Goal: Task Accomplishment & Management: Manage account settings

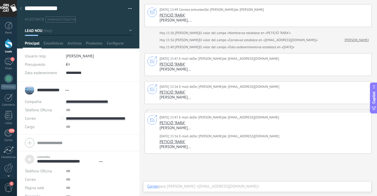
click at [115, 22] on ul "#12070478 #agregar etiquetas" at bounding box center [77, 19] width 106 height 7
click at [3, 23] on link "Panel" at bounding box center [8, 28] width 17 height 13
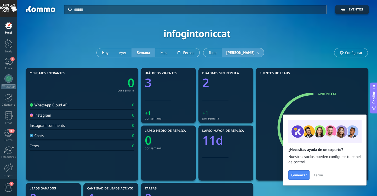
click at [318, 177] on span "Cerrar" at bounding box center [318, 175] width 9 height 4
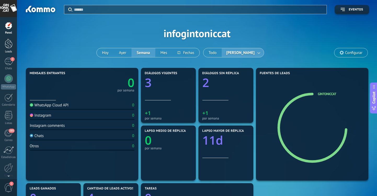
click at [7, 44] on div at bounding box center [9, 44] width 8 height 10
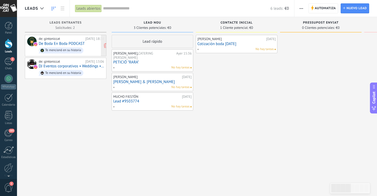
click at [69, 40] on div "de: gintoniccat" at bounding box center [61, 39] width 45 height 4
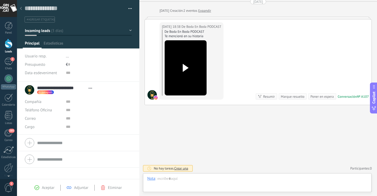
scroll to position [8, 0]
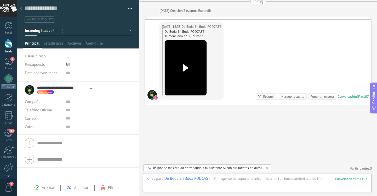
click at [101, 16] on ul "#agregar etiquetas" at bounding box center [77, 19] width 106 height 7
click at [94, 31] on button "Incoming leads" at bounding box center [78, 30] width 107 height 9
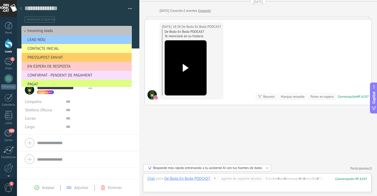
click at [236, 135] on div "Buscar Carga más [DATE] [DATE] Creación: 2 eventos Expandir [DATE] 18:38 De Bod…" at bounding box center [258, 88] width 238 height 216
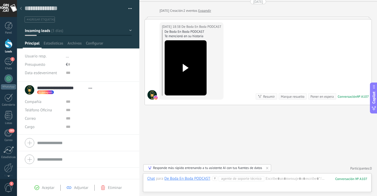
click at [120, 188] on span "Eliminar" at bounding box center [115, 187] width 14 height 5
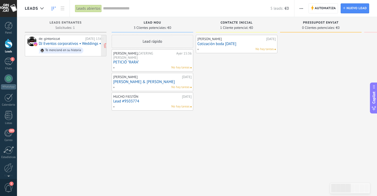
click at [78, 47] on div "Te mencionó en su historia" at bounding box center [61, 50] width 44 height 6
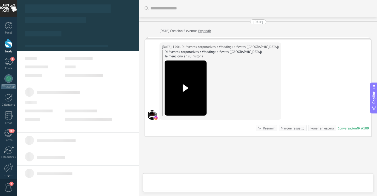
scroll to position [8, 0]
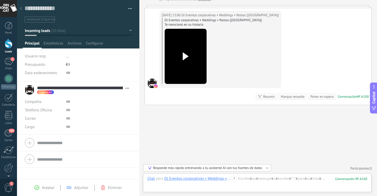
click at [117, 187] on span "Eliminar" at bounding box center [115, 187] width 14 height 5
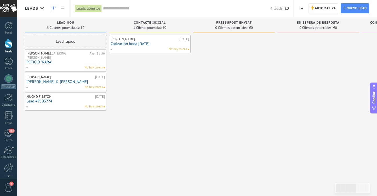
click at [61, 63] on link "PETICIÓ "RARA"" at bounding box center [65, 62] width 78 height 4
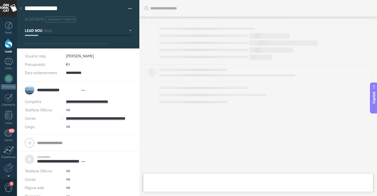
scroll to position [5, 0]
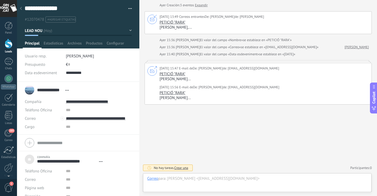
click at [175, 73] on link "PETICIÓ "RARA"" at bounding box center [173, 73] width 26 height 5
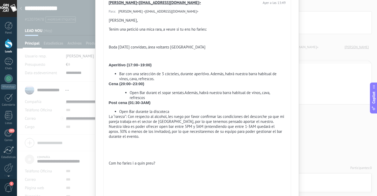
scroll to position [1044, 0]
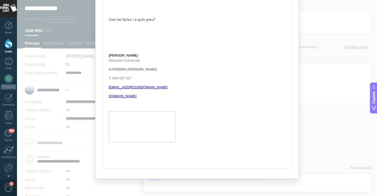
click at [343, 39] on div "PETICIÓ "RARA" Lead: PETICIÓ "RARA" Abrir detalle Desatar Contestar [PERSON_NAM…" at bounding box center [197, 98] width 360 height 196
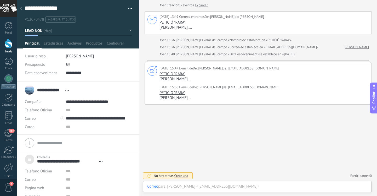
scroll to position [0, 0]
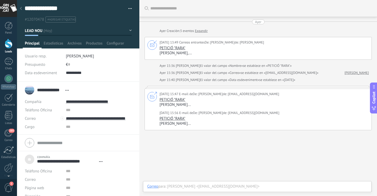
click at [177, 185] on div "[PERSON_NAME] <[EMAIL_ADDRESS][DOMAIN_NAME]>" at bounding box center [267, 186] width 200 height 5
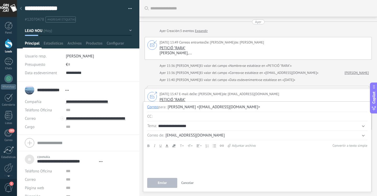
click at [190, 181] on span "Cancelar" at bounding box center [187, 182] width 13 height 4
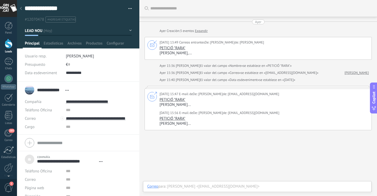
click at [112, 17] on ul "#12070478 #agregar etiquetas" at bounding box center [77, 19] width 106 height 7
click at [6, 46] on div at bounding box center [9, 44] width 8 height 10
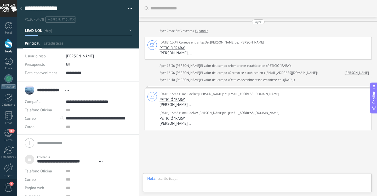
scroll to position [26, 0]
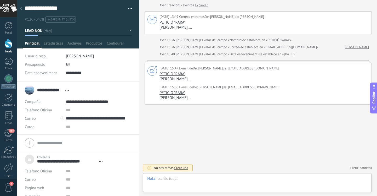
click at [11, 43] on div at bounding box center [9, 44] width 8 height 10
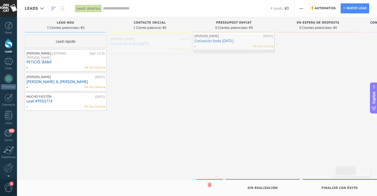
drag, startPoint x: 142, startPoint y: 43, endPoint x: 226, endPoint y: 41, distance: 84.0
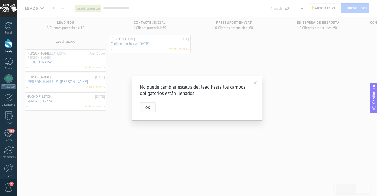
click at [147, 107] on span "OK" at bounding box center [147, 108] width 5 height 4
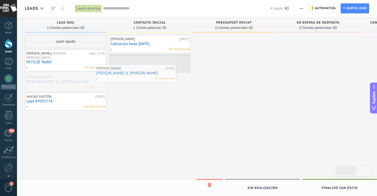
drag, startPoint x: 80, startPoint y: 84, endPoint x: 156, endPoint y: 73, distance: 76.4
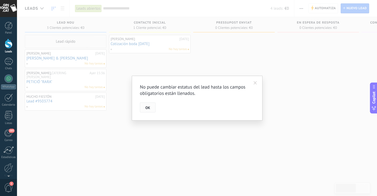
click at [151, 111] on button "OK" at bounding box center [148, 107] width 16 height 10
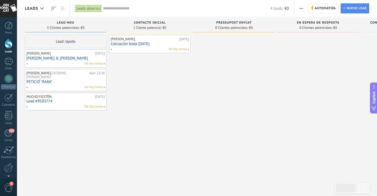
click at [90, 85] on span "No hay tareas" at bounding box center [93, 87] width 18 height 5
click at [51, 77] on div "[PERSON_NAME], [PERSON_NAME]" at bounding box center [57, 75] width 62 height 8
click at [52, 59] on link "[PERSON_NAME] & [PERSON_NAME]" at bounding box center [65, 58] width 78 height 4
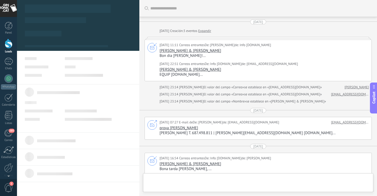
scroll to position [71, 0]
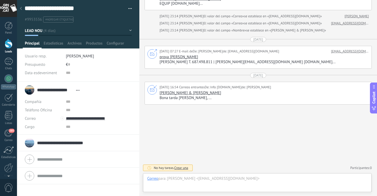
click at [8, 49] on link "Leads" at bounding box center [8, 46] width 17 height 15
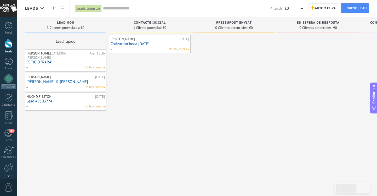
click at [132, 42] on link "Cotización boda [DATE]" at bounding box center [150, 44] width 78 height 4
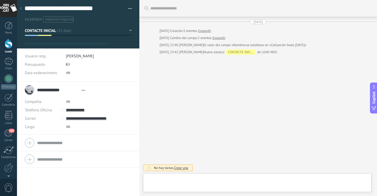
type textarea "**********"
click at [73, 43] on span "Archivos" at bounding box center [74, 45] width 14 height 8
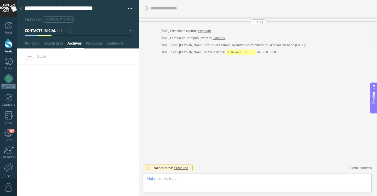
click at [30, 55] on span "Subir" at bounding box center [36, 55] width 22 height 7
click at [0, 0] on input "Subir" at bounding box center [0, 0] width 0 height 0
click at [94, 41] on span "Productos" at bounding box center [94, 45] width 17 height 8
click at [119, 43] on span "Configurar" at bounding box center [115, 45] width 17 height 8
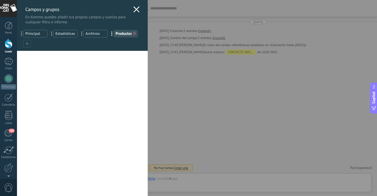
click at [38, 35] on span "Principal" at bounding box center [35, 33] width 20 height 5
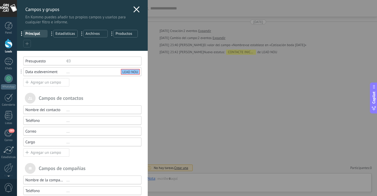
click at [193, 118] on div "Campos y grupos En Kommo puedes añadir tus propios campos y usarlos para cualqu…" at bounding box center [197, 98] width 360 height 196
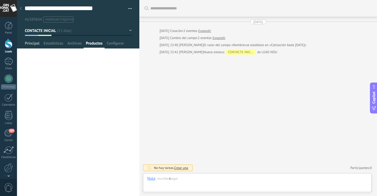
click at [34, 42] on span "Principal" at bounding box center [32, 45] width 15 height 8
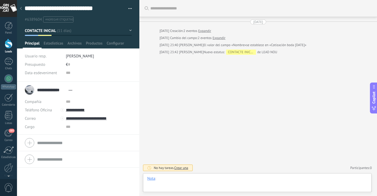
click at [191, 181] on div at bounding box center [257, 184] width 220 height 16
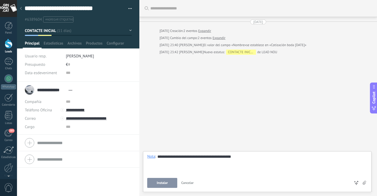
click at [167, 181] on span "Instalar" at bounding box center [162, 183] width 11 height 4
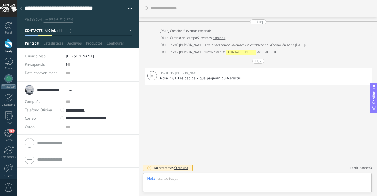
click at [10, 43] on div at bounding box center [9, 44] width 8 height 10
